Goal: Find specific page/section: Find specific page/section

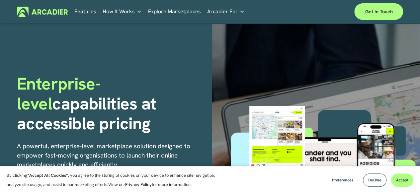
click at [131, 116] on h1 "Enterprise-level capabilities at accessible pricing" at bounding box center [112, 104] width 191 height 60
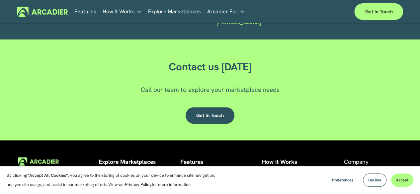
scroll to position [1710, 0]
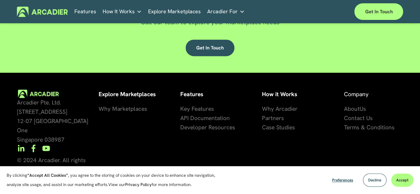
click at [271, 121] on span "artners" at bounding box center [275, 118] width 19 height 8
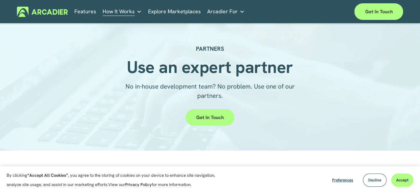
click at [270, 117] on div "Get in touch" at bounding box center [209, 117] width 191 height 17
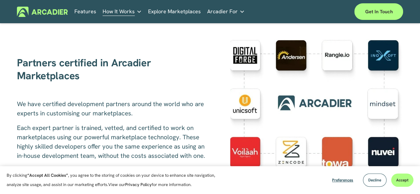
scroll to position [173, 0]
